Goal: Information Seeking & Learning: Learn about a topic

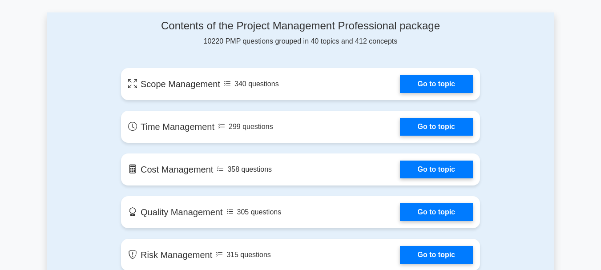
scroll to position [518, 0]
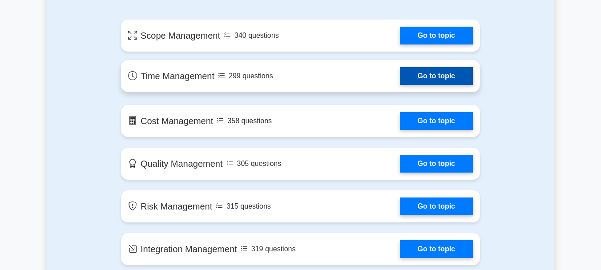
click at [445, 74] on link "Go to topic" at bounding box center [436, 76] width 73 height 18
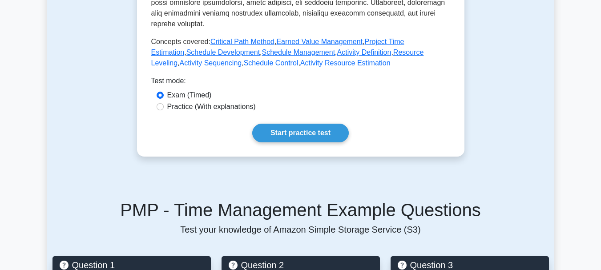
drag, startPoint x: 604, startPoint y: 39, endPoint x: 587, endPoint y: 119, distance: 82.5
click at [587, 119] on html "Register ," at bounding box center [300, 262] width 601 height 1426
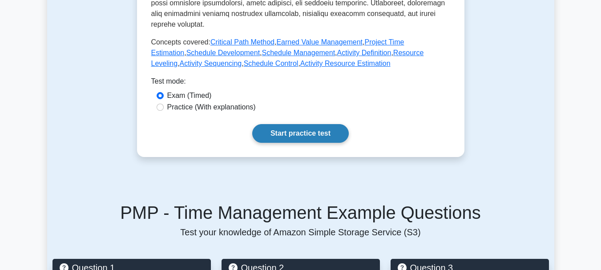
click at [306, 124] on link "Start practice test" at bounding box center [300, 133] width 97 height 19
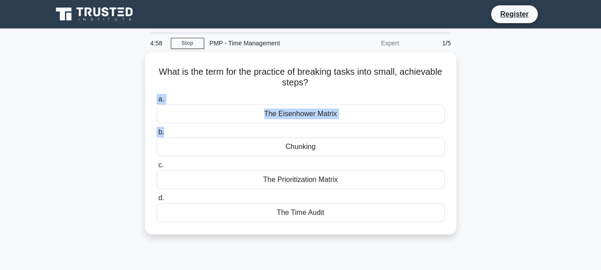
drag, startPoint x: 603, startPoint y: 96, endPoint x: 597, endPoint y: 136, distance: 40.0
click at [597, 136] on main "4:58 Stop PMP - Time Management Expert 1/5 What is the term for the practice of…" at bounding box center [300, 254] width 601 height 452
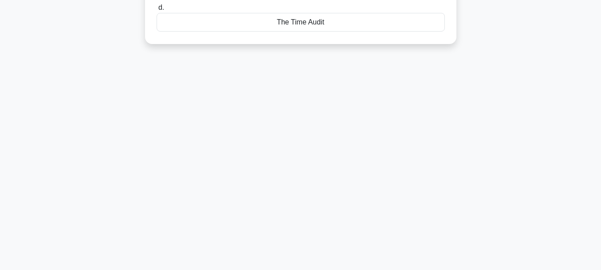
scroll to position [192, 0]
